Goal: Information Seeking & Learning: Learn about a topic

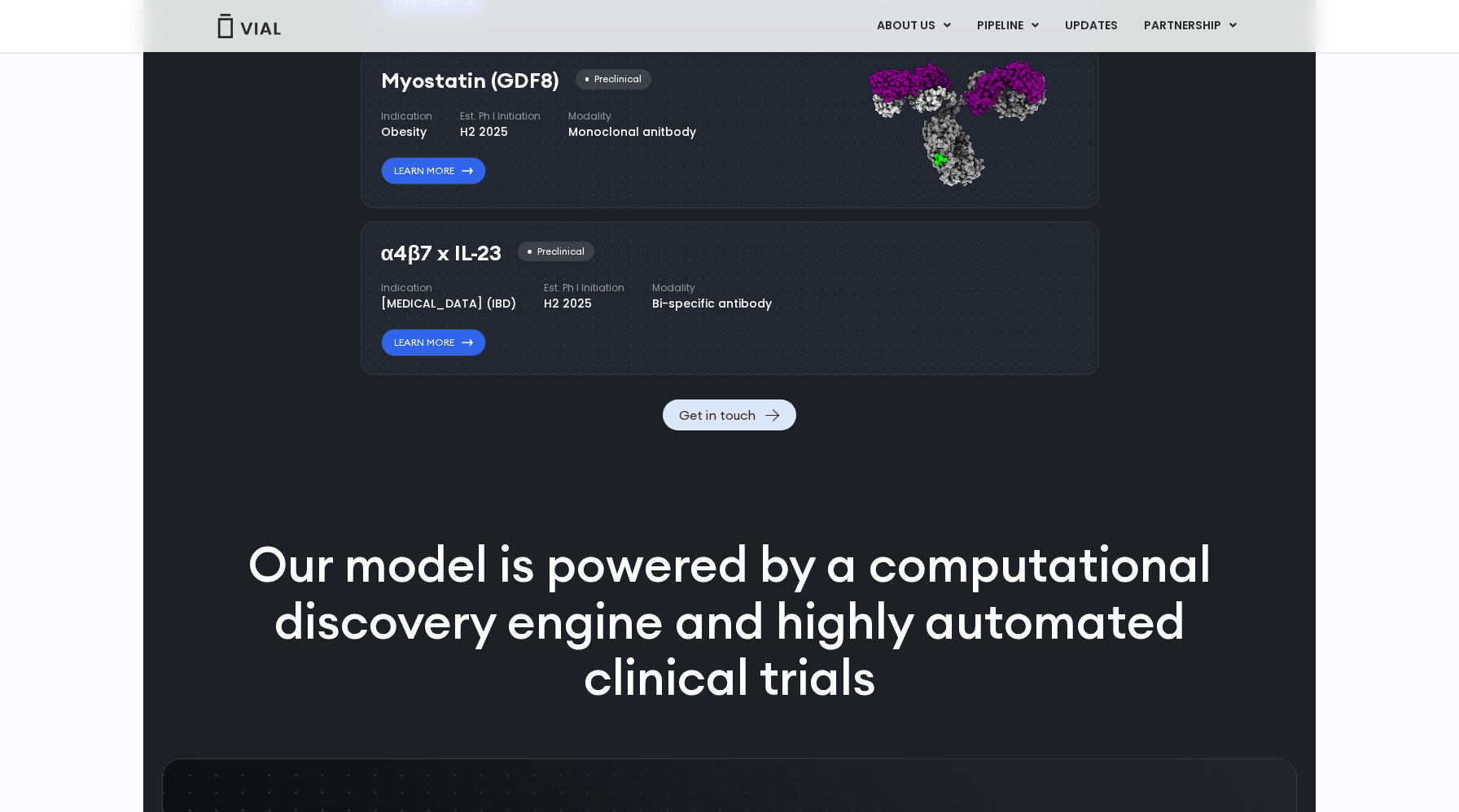
scroll to position [4544, 0]
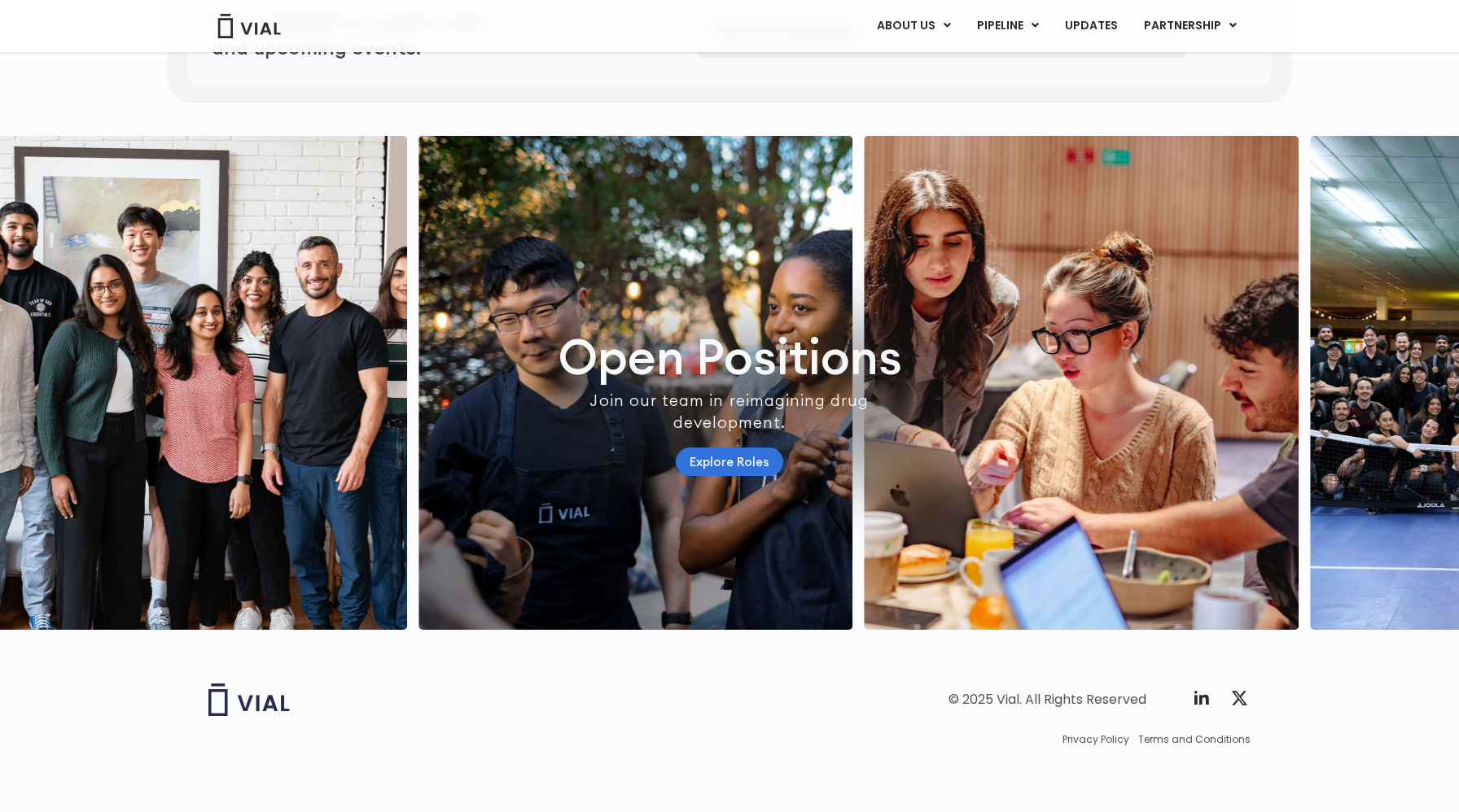
click at [736, 456] on link "Explore Roles" at bounding box center [729, 462] width 108 height 29
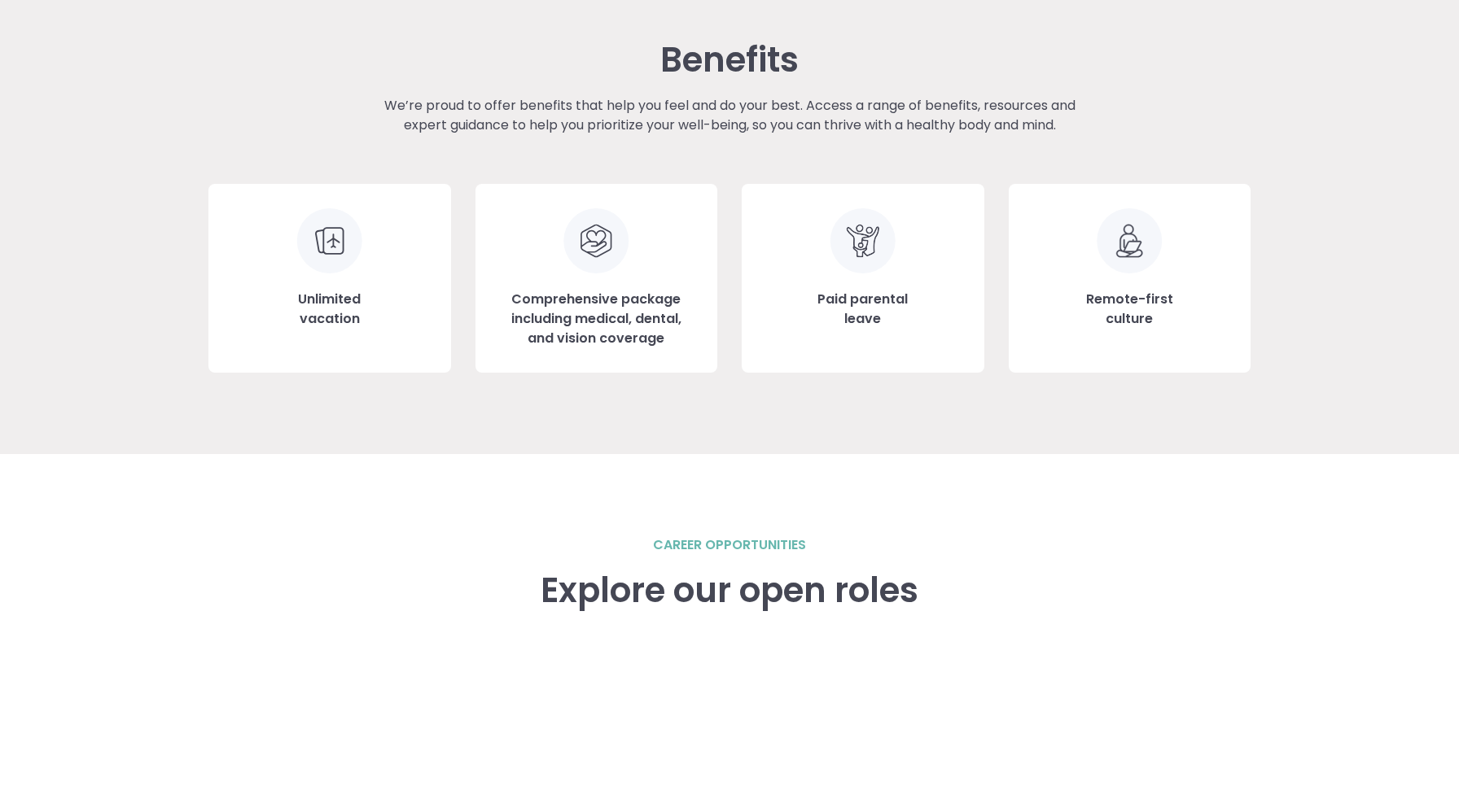
scroll to position [1697, 0]
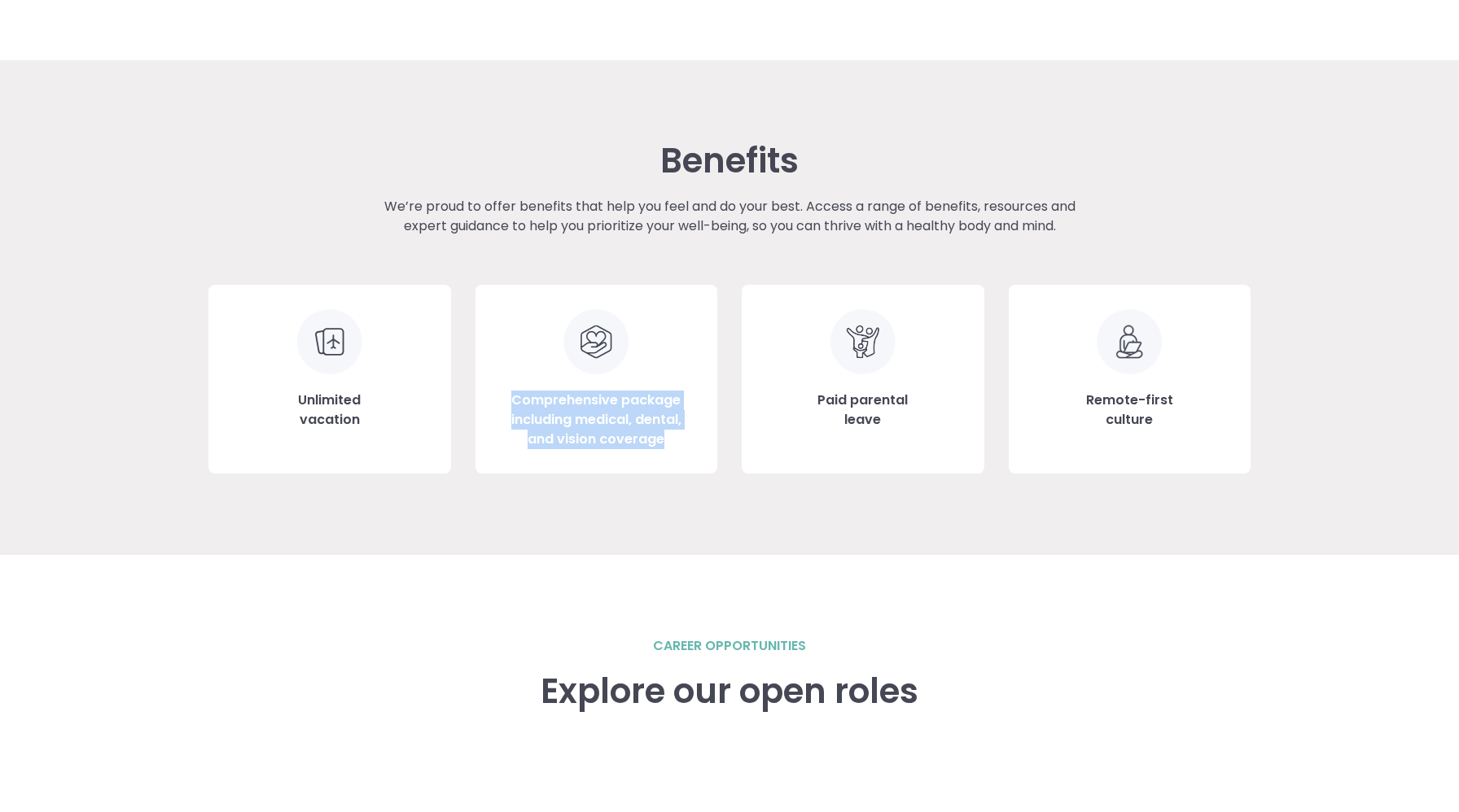
drag, startPoint x: 701, startPoint y: 462, endPoint x: 701, endPoint y: 305, distance: 157.0
click at [701, 305] on div "Comprehensive package including medical, dental, and vision coverage" at bounding box center [597, 379] width 243 height 189
click at [715, 529] on div "Benefits We’re proud to offer benefits that help you feel and do your best. Acc…" at bounding box center [729, 308] width 1042 height 495
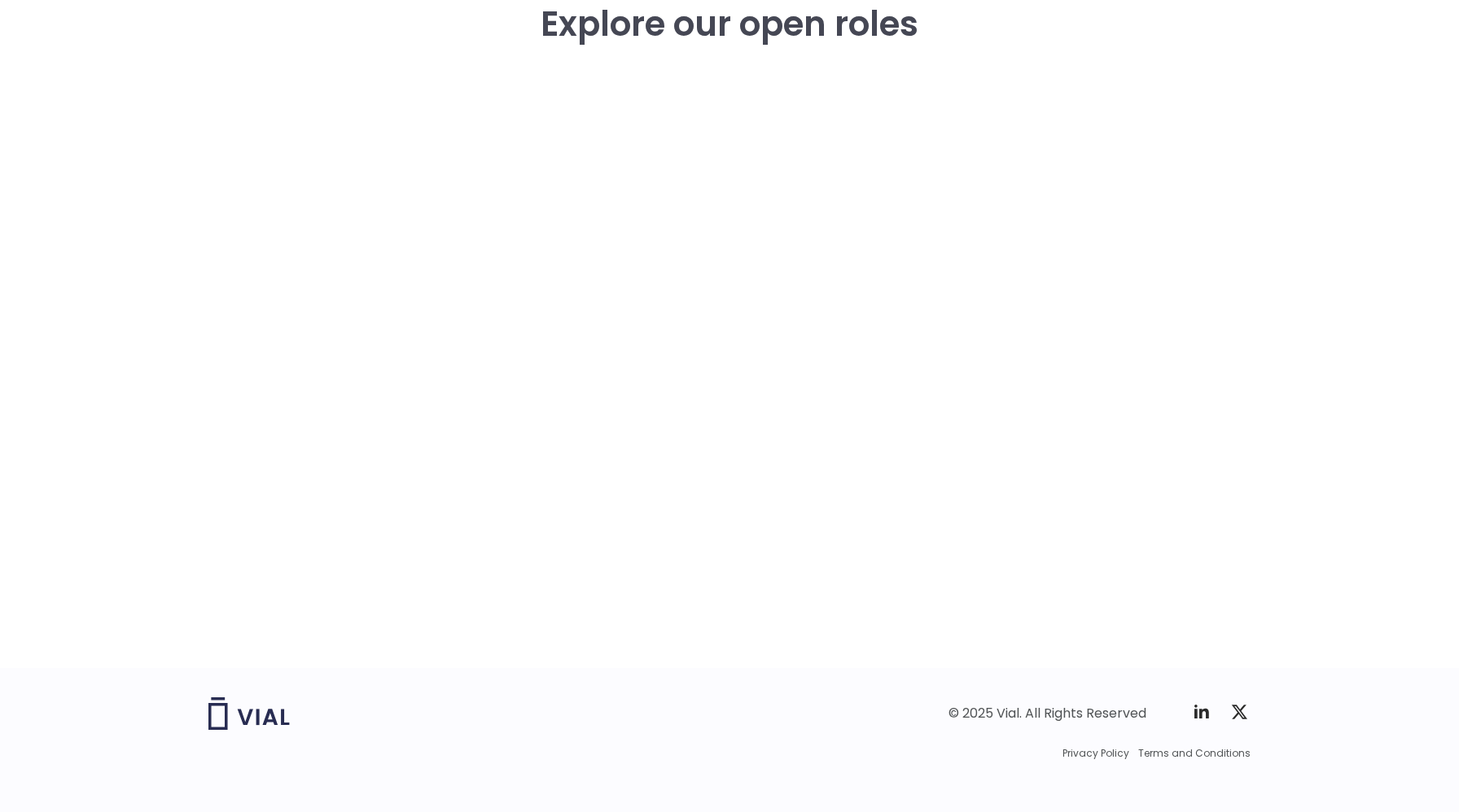
scroll to position [2378, 0]
